Goal: Register for event/course

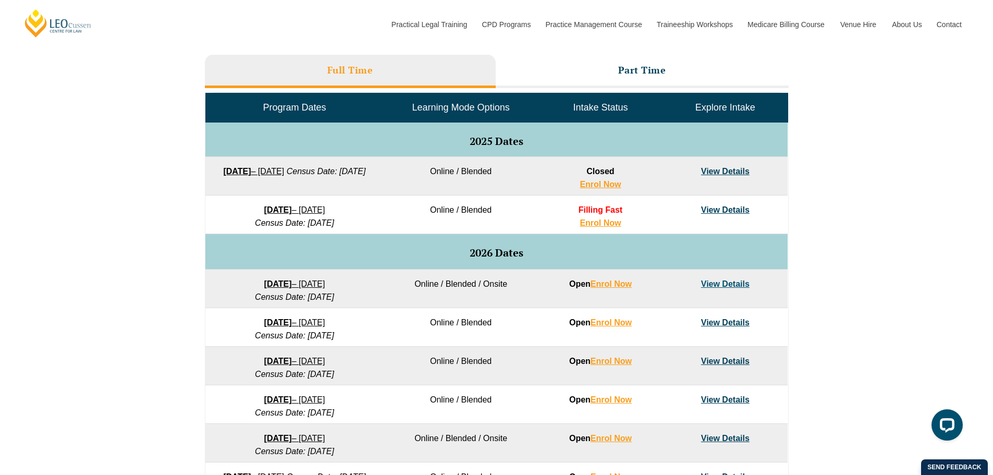
click at [931, 184] on div "VIC ACT WA QLD SA NSW PLT Program Dates in Victoria Full Time Part Time Program…" at bounding box center [496, 275] width 993 height 617
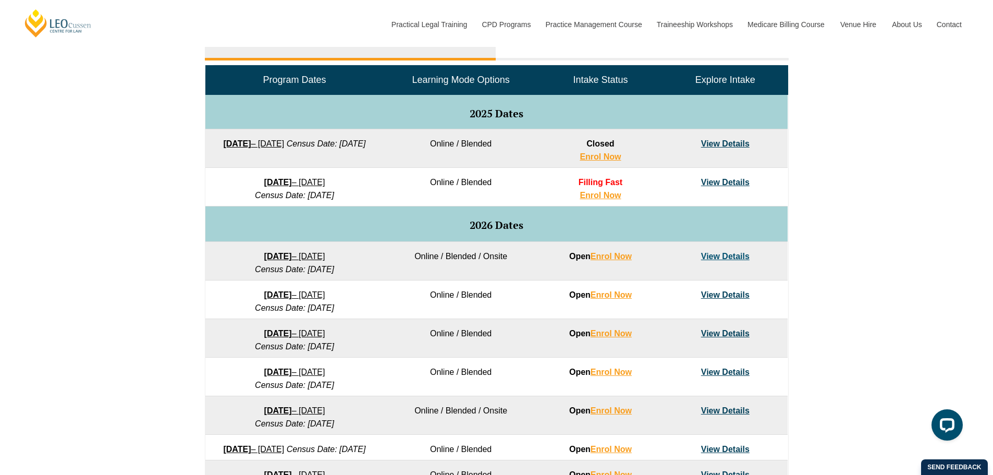
scroll to position [521, 0]
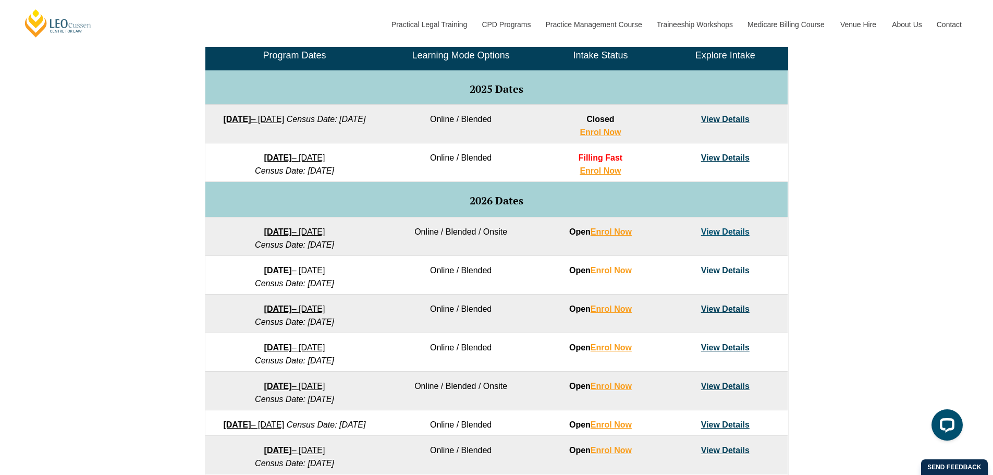
click at [933, 170] on div "VIC ACT WA QLD SA NSW PLT Program Dates in Victoria Full Time Part Time Program…" at bounding box center [496, 223] width 993 height 617
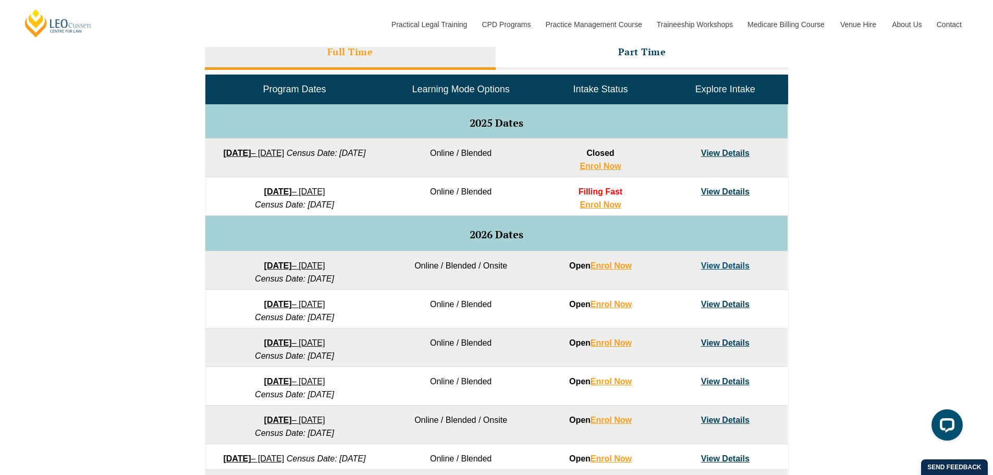
scroll to position [469, 0]
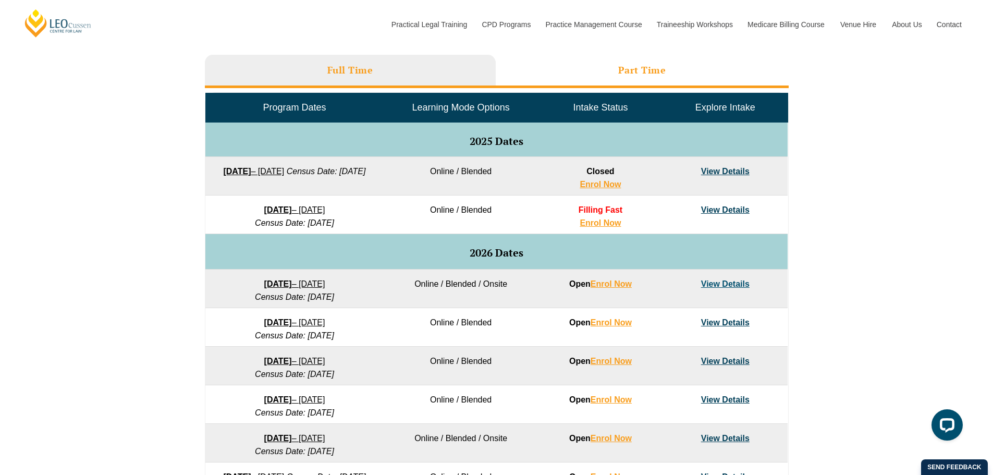
click at [674, 66] on li "Part Time" at bounding box center [642, 71] width 293 height 33
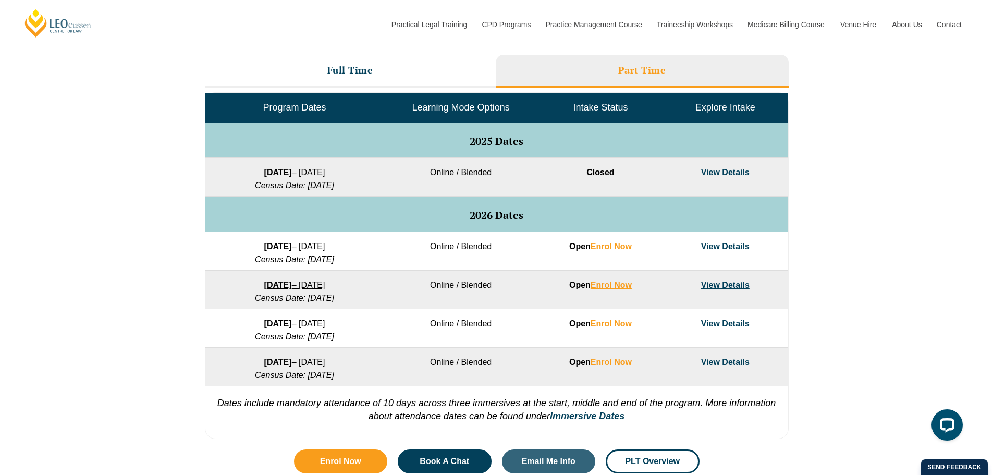
click at [873, 214] on div "VIC ACT WA QLD SA NSW PLT Program Dates in Victoria Full Time Part Time Program…" at bounding box center [496, 205] width 993 height 477
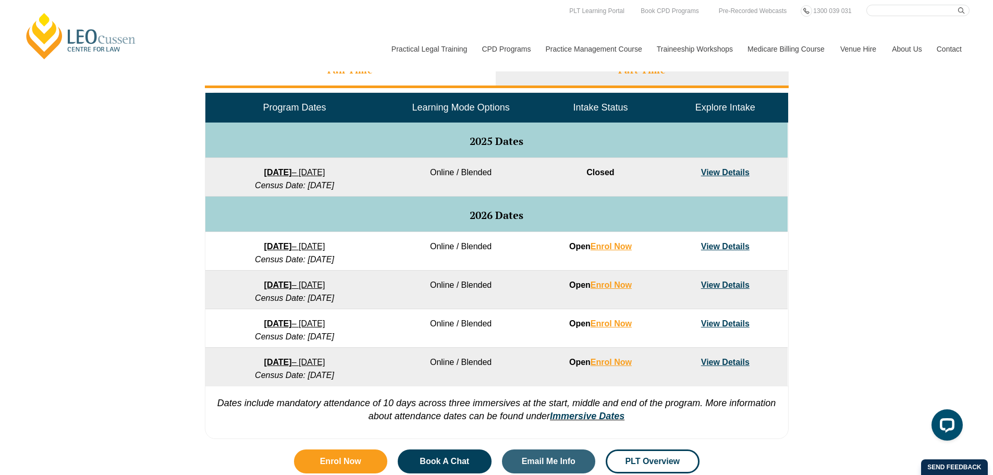
click at [368, 78] on li "Full Time" at bounding box center [350, 71] width 291 height 33
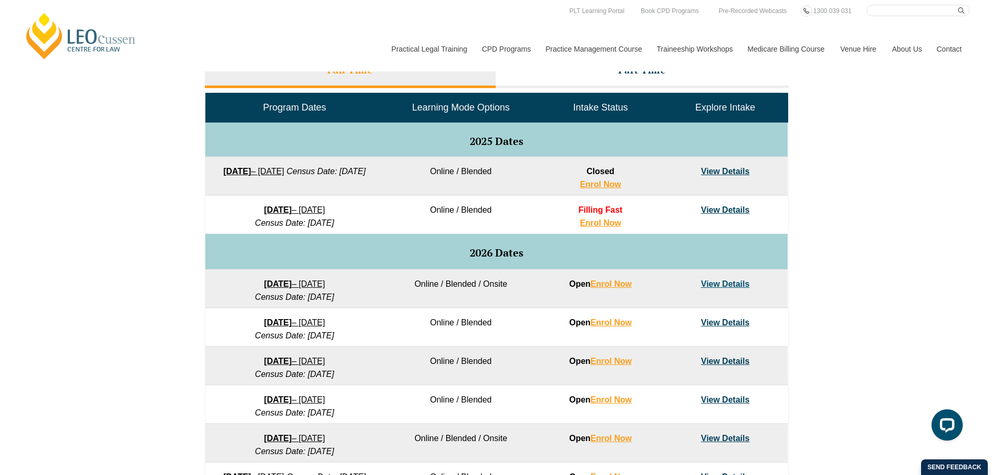
drag, startPoint x: 860, startPoint y: 183, endPoint x: 894, endPoint y: 184, distance: 33.4
click at [867, 183] on div "VIC ACT WA QLD SA NSW PLT Program Dates in Victoria Full Time Part Time Program…" at bounding box center [496, 275] width 993 height 617
drag, startPoint x: 486, startPoint y: 328, endPoint x: 448, endPoint y: 326, distance: 38.6
click at [448, 326] on td "Online / Blended" at bounding box center [460, 327] width 154 height 39
click at [479, 326] on td "Online / Blended" at bounding box center [460, 327] width 154 height 39
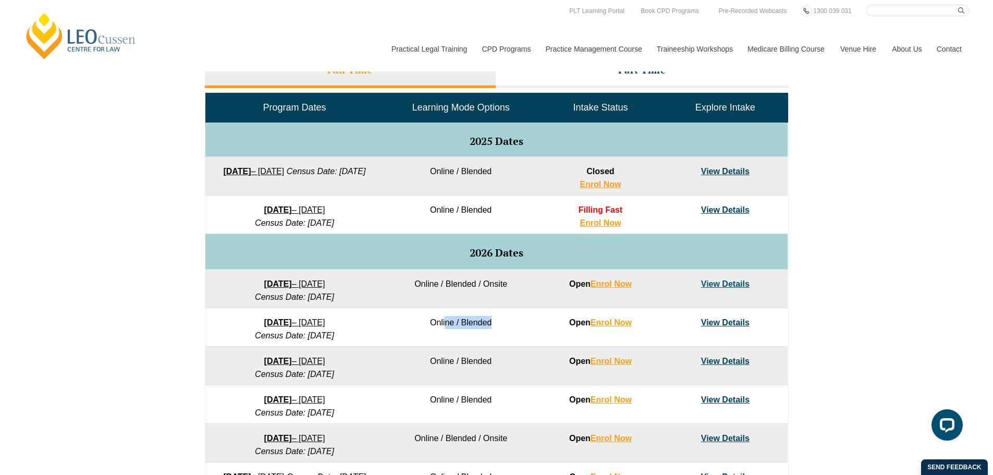
drag, startPoint x: 500, startPoint y: 321, endPoint x: 444, endPoint y: 327, distance: 55.5
click at [444, 327] on td "Online / Blended" at bounding box center [460, 327] width 154 height 39
click at [453, 324] on td "Online / Blended" at bounding box center [460, 327] width 154 height 39
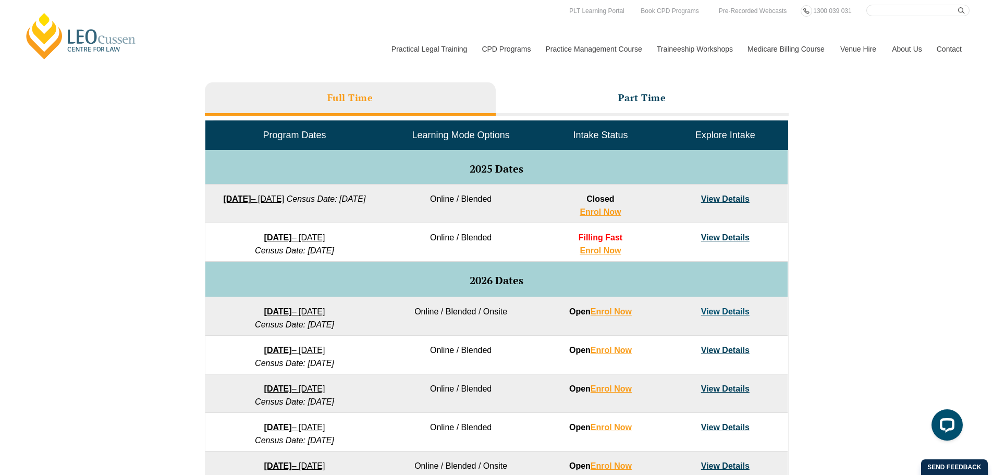
scroll to position [417, 0]
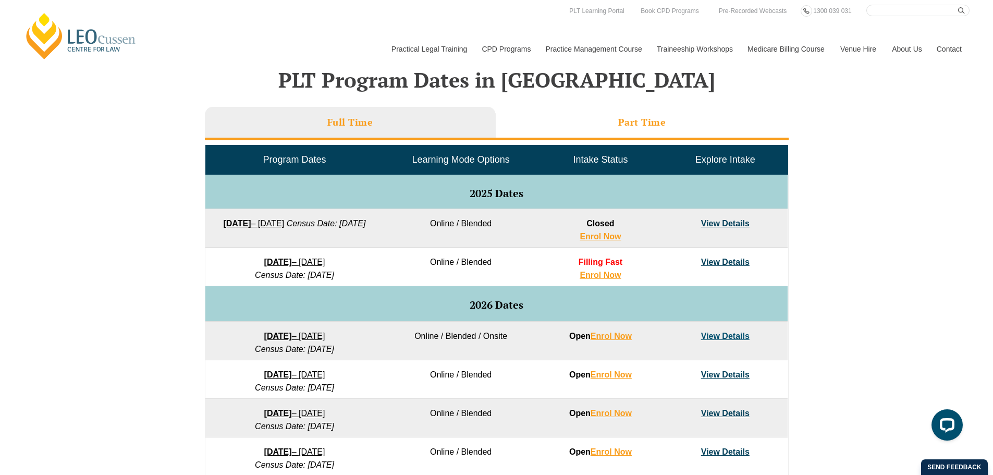
click at [659, 125] on h3 "Part Time" at bounding box center [642, 122] width 48 height 12
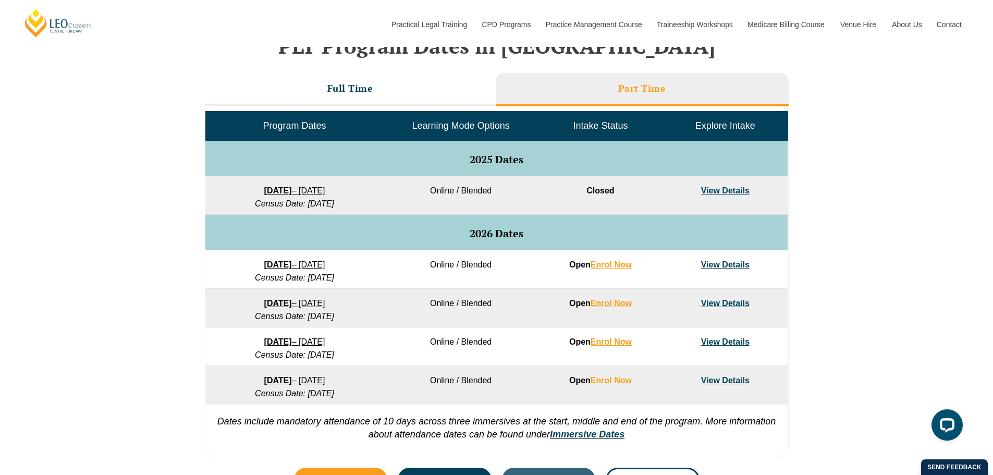
scroll to position [469, 0]
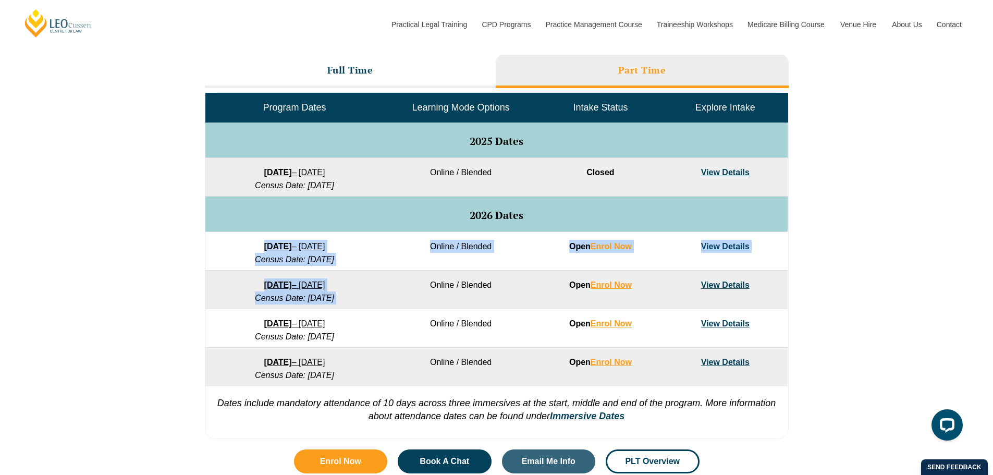
drag, startPoint x: 382, startPoint y: 282, endPoint x: 381, endPoint y: 251, distance: 31.8
click at [381, 251] on tbody "Program Dates Learning Mode Options Intake Status Explore Intake 2025 Dates 8 S…" at bounding box center [496, 239] width 582 height 293
click at [397, 256] on td "Online / Blended" at bounding box center [460, 251] width 154 height 39
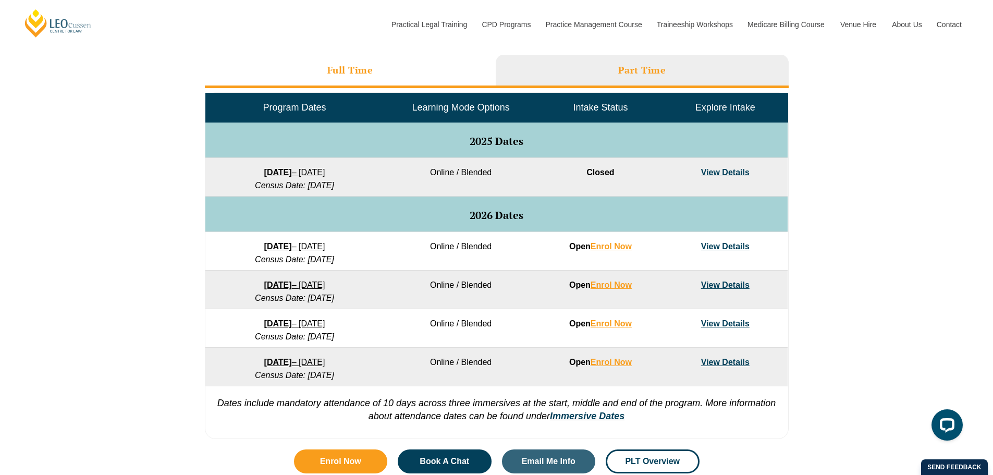
click at [407, 77] on li "Full Time" at bounding box center [350, 71] width 291 height 33
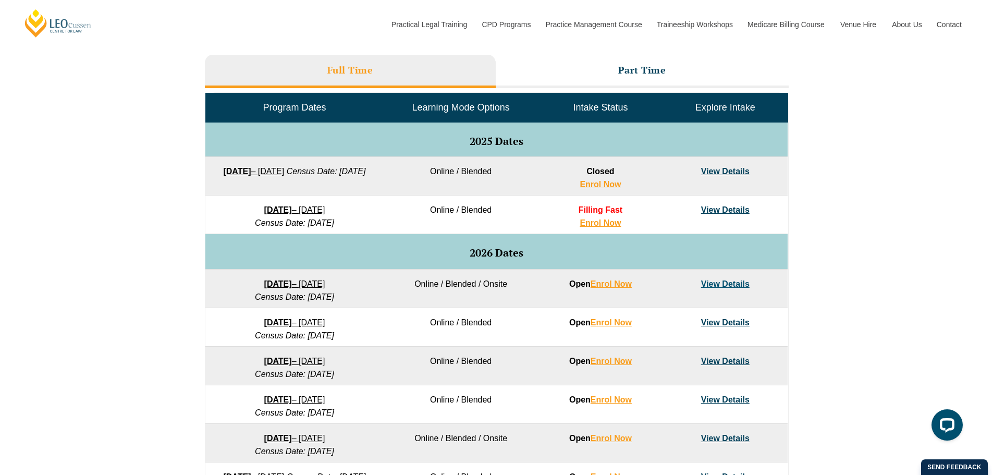
click at [870, 306] on div "VIC ACT WA QLD SA NSW PLT Program Dates in Victoria Full Time Part Time Program…" at bounding box center [496, 275] width 993 height 617
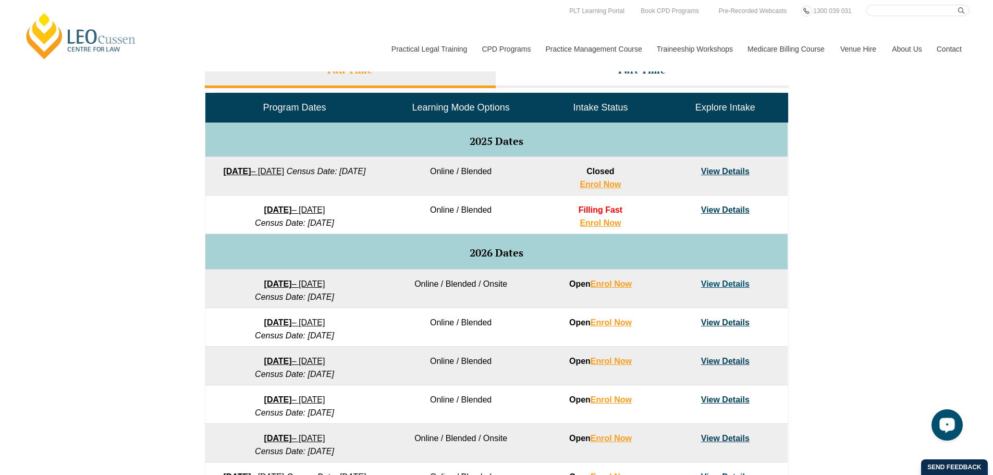
click at [858, 182] on div "VIC ACT WA QLD SA NSW PLT Program Dates in Victoria Full Time Part Time Program…" at bounding box center [496, 275] width 993 height 617
drag, startPoint x: 363, startPoint y: 338, endPoint x: 296, endPoint y: 341, distance: 66.8
click at [296, 341] on td "16 February 2026 – 3 July 2026 Census Date: 16 March 2026" at bounding box center [294, 327] width 178 height 39
click at [290, 338] on em "Census Date: 16 March 2026" at bounding box center [294, 335] width 79 height 9
